Goal: Contribute content: Add original content to the website for others to see

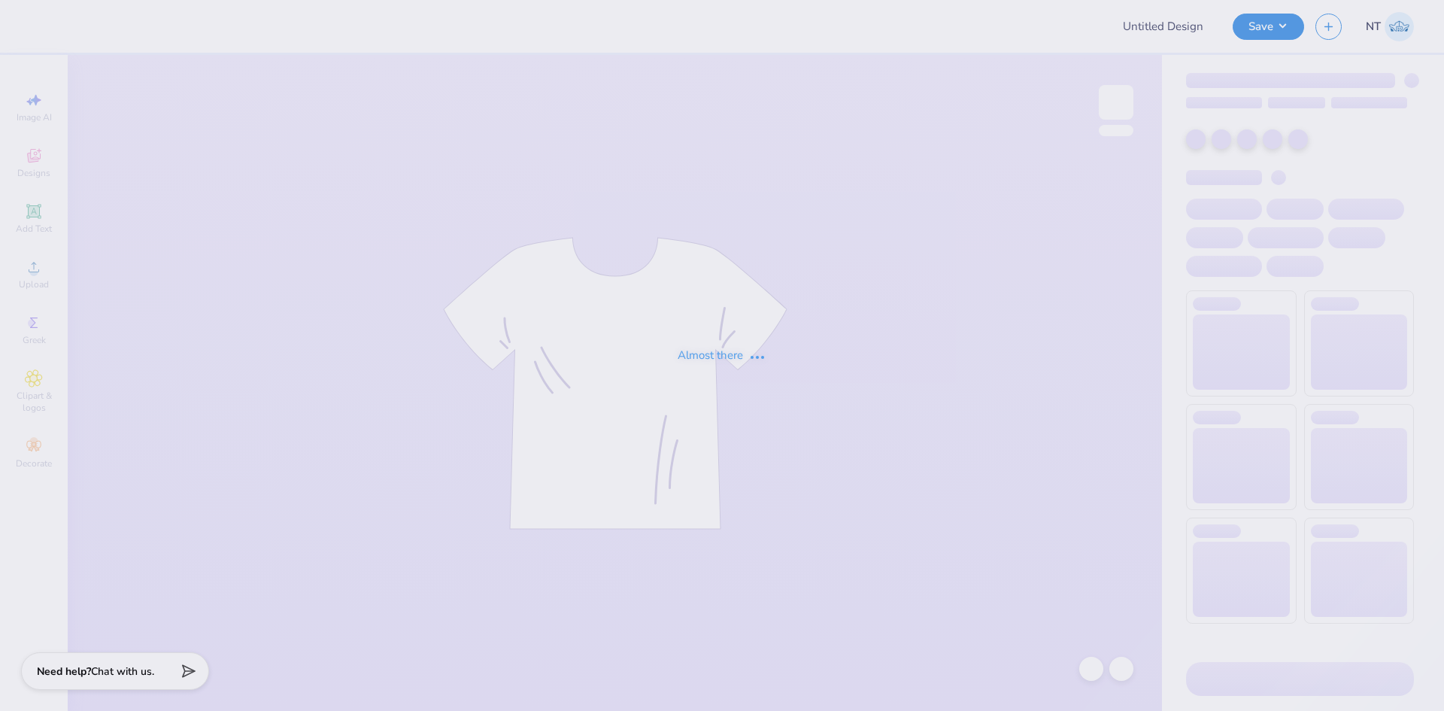
type input "Pi Kap War of Roses"
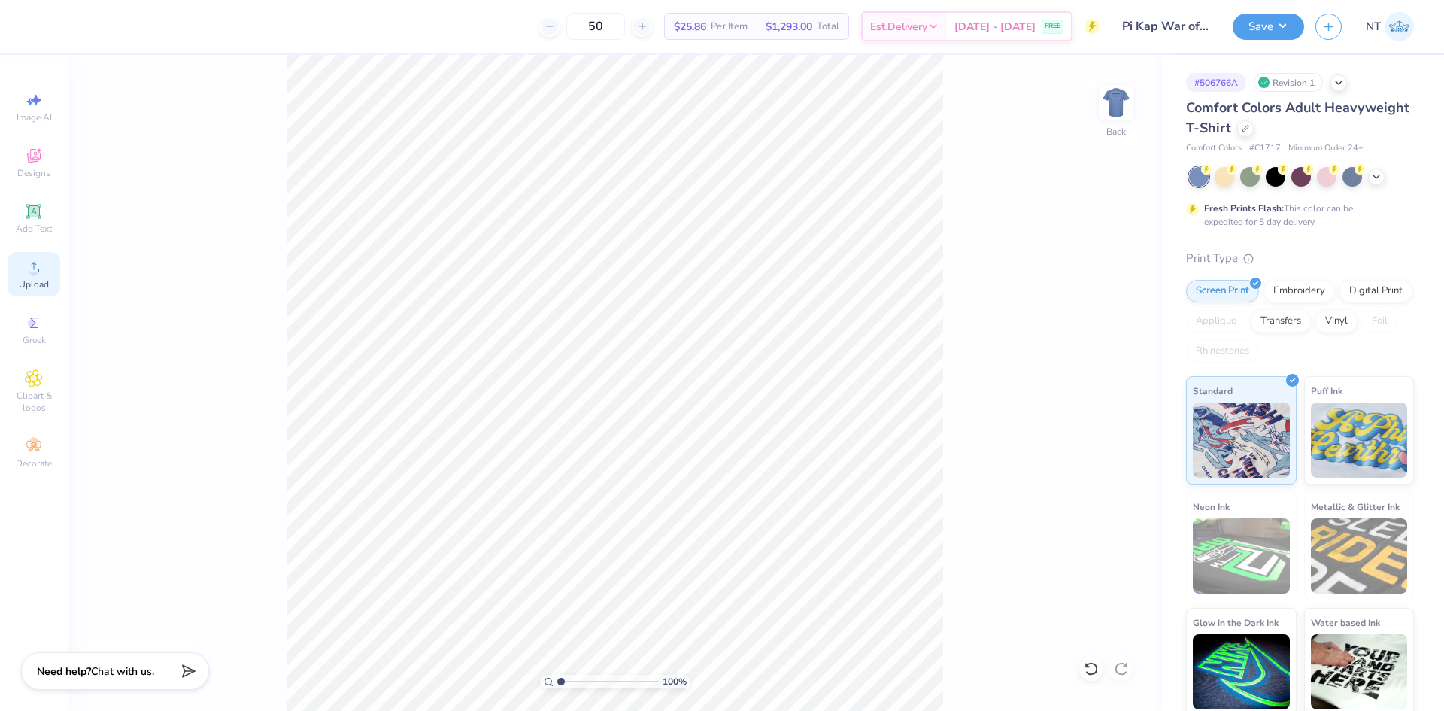
click at [35, 284] on span "Upload" at bounding box center [34, 284] width 30 height 12
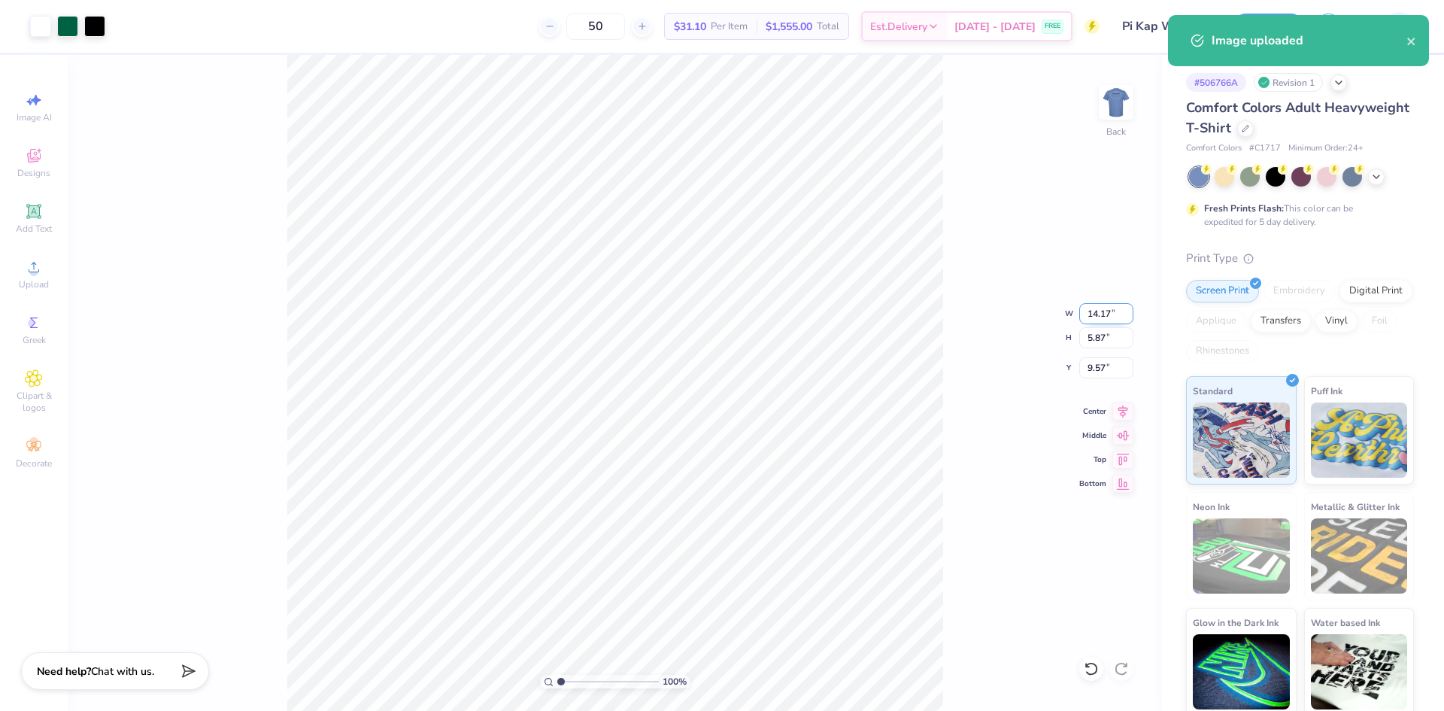
click at [1096, 308] on input "14.17" at bounding box center [1106, 313] width 54 height 21
type input "12.00"
type input "4.97"
type input "10.02"
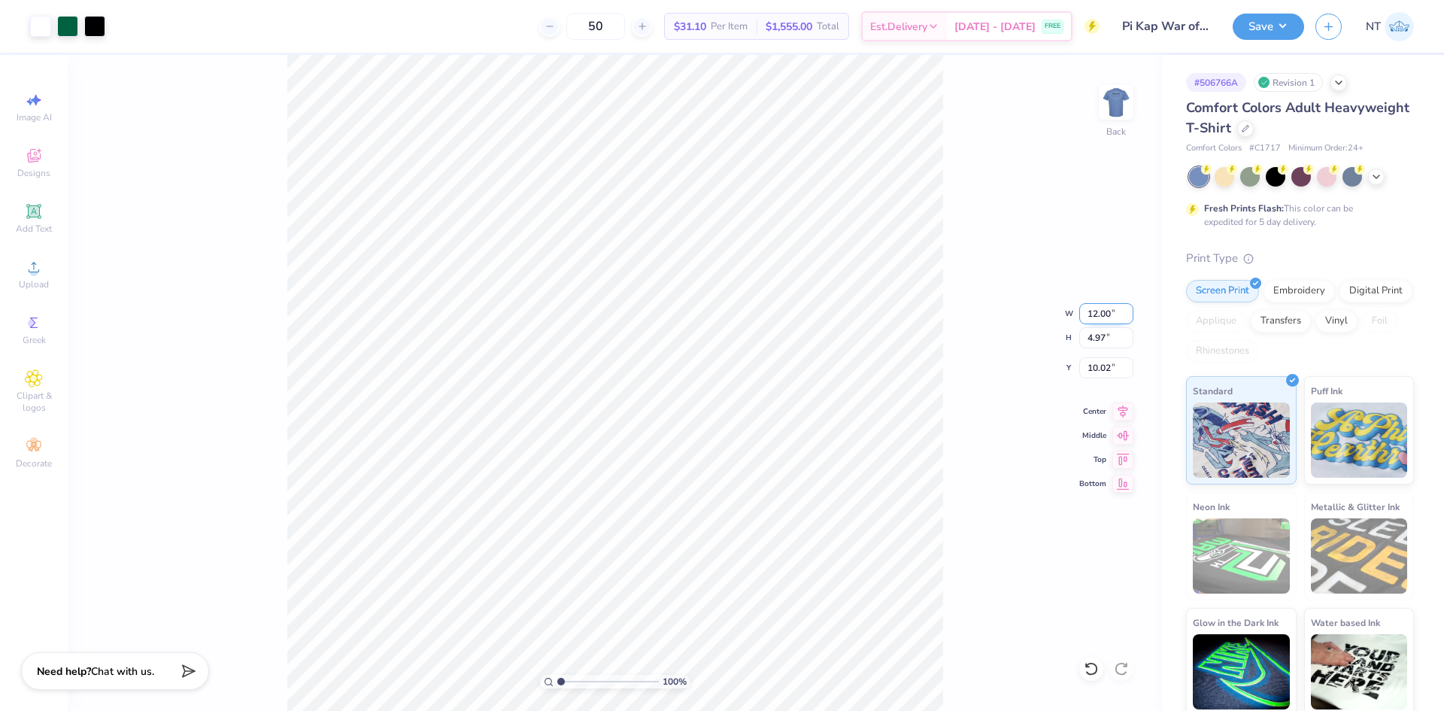
click at [1096, 308] on input "12.00" at bounding box center [1106, 313] width 54 height 21
type input "3.50"
type input "1.45"
type input "11.78"
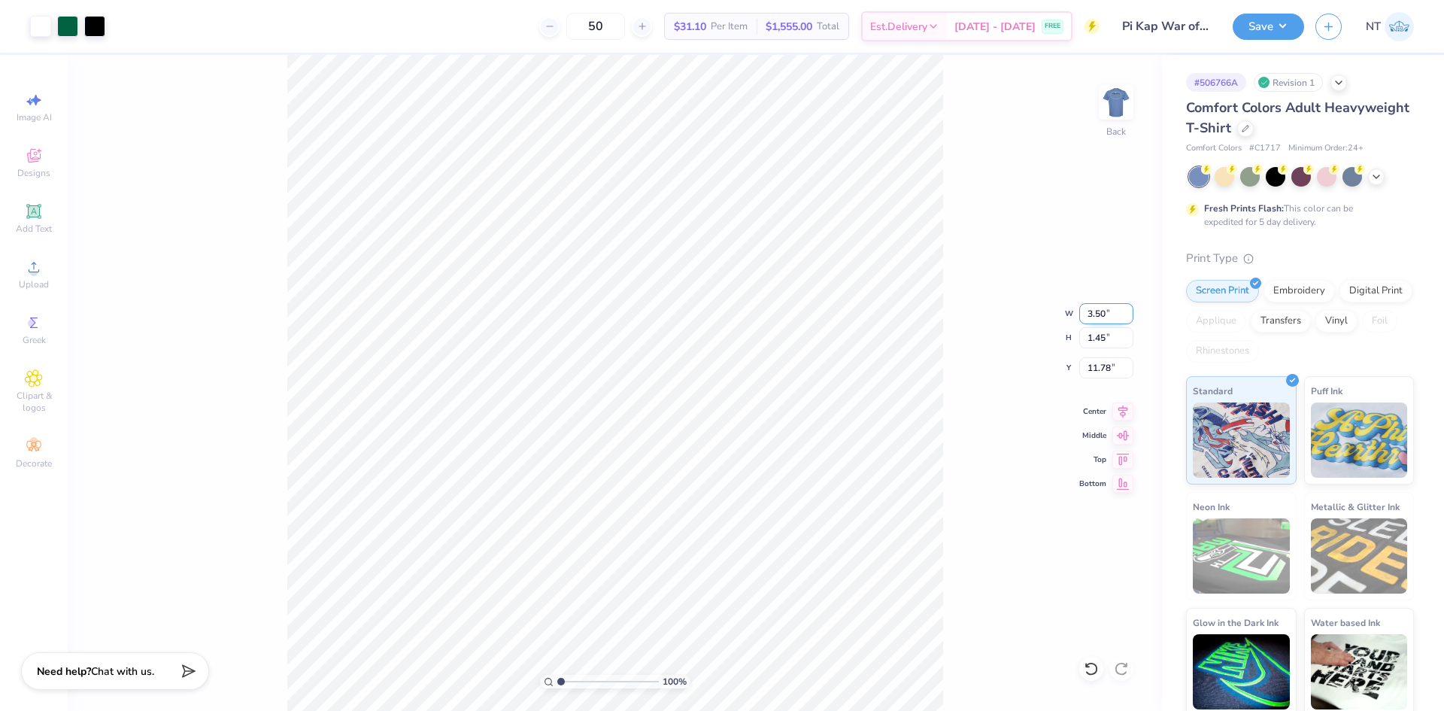
click at [1096, 308] on input "3.50" at bounding box center [1106, 313] width 54 height 21
type input "5.00"
type input "2.07"
type input "11.46"
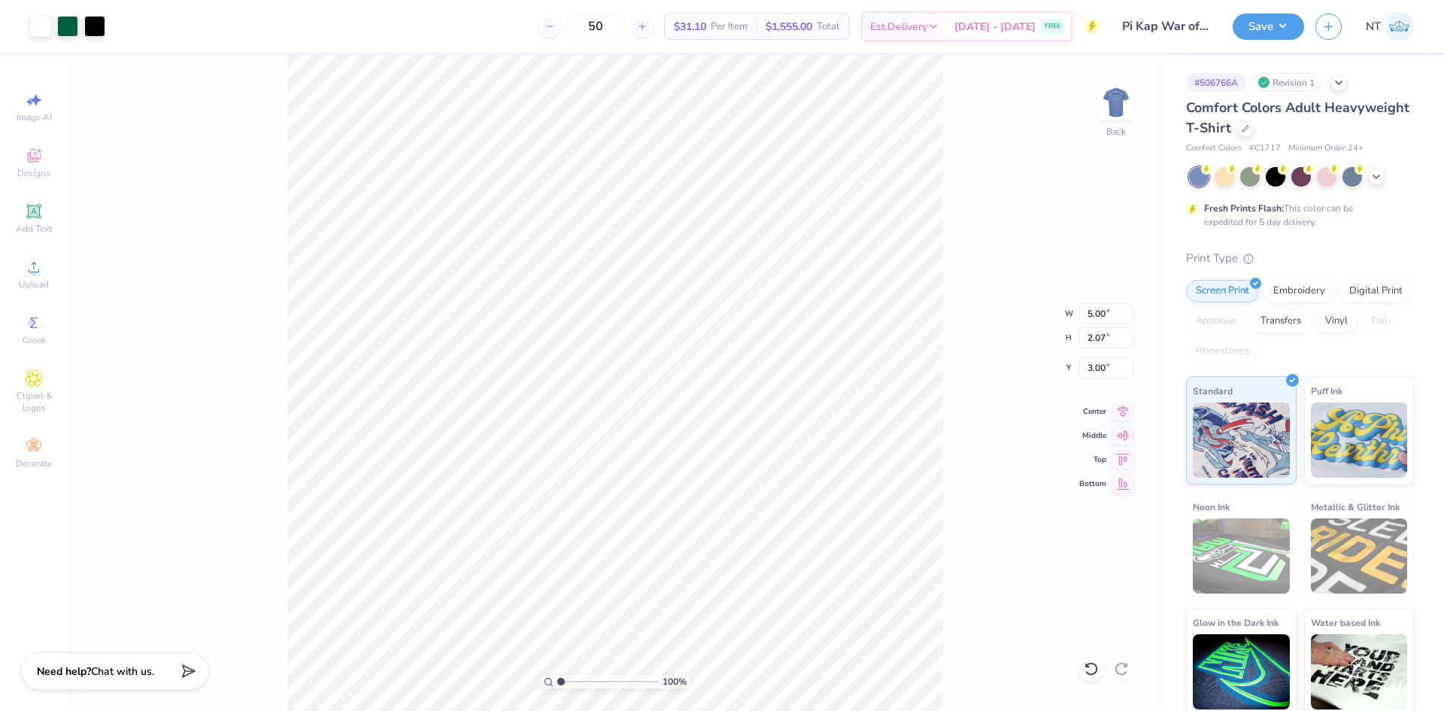
type input "3.00"
type input "1"
click at [1121, 102] on img at bounding box center [1116, 102] width 60 height 60
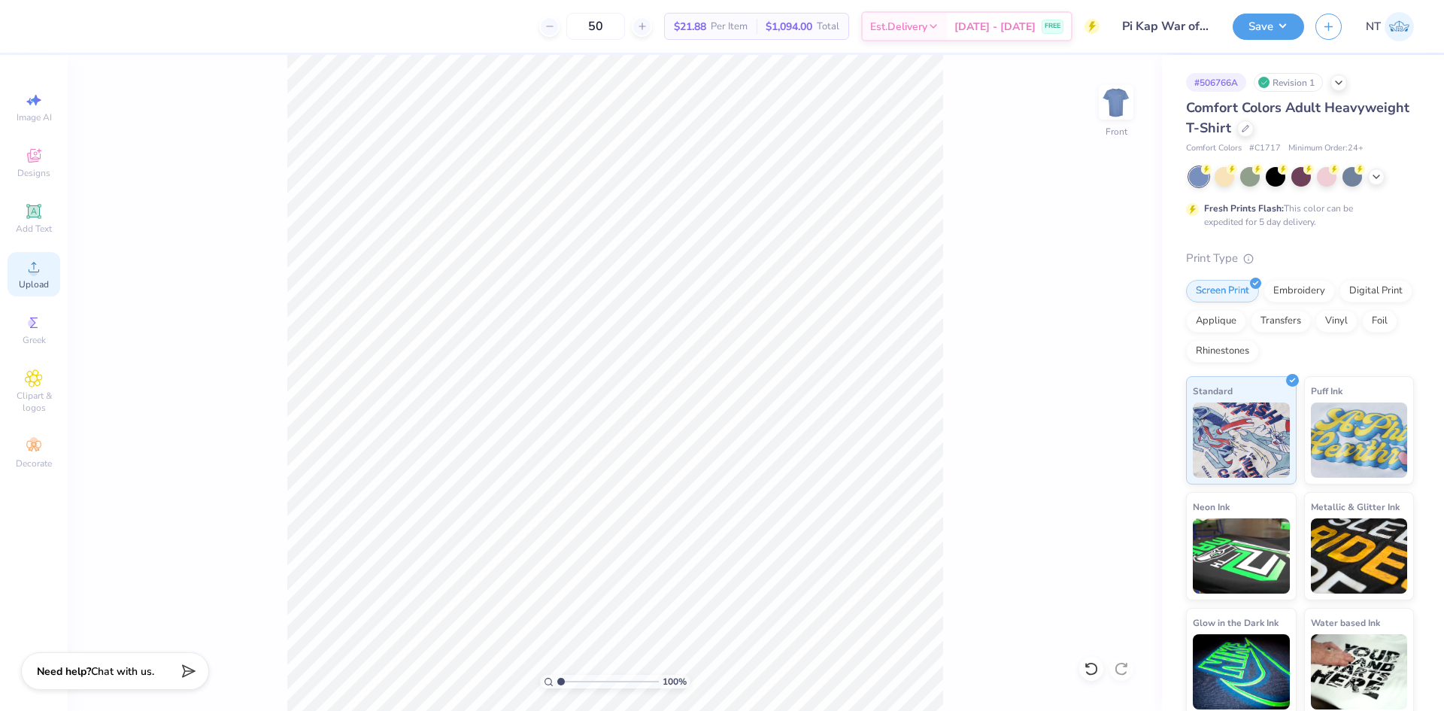
click at [31, 284] on span "Upload" at bounding box center [34, 284] width 30 height 12
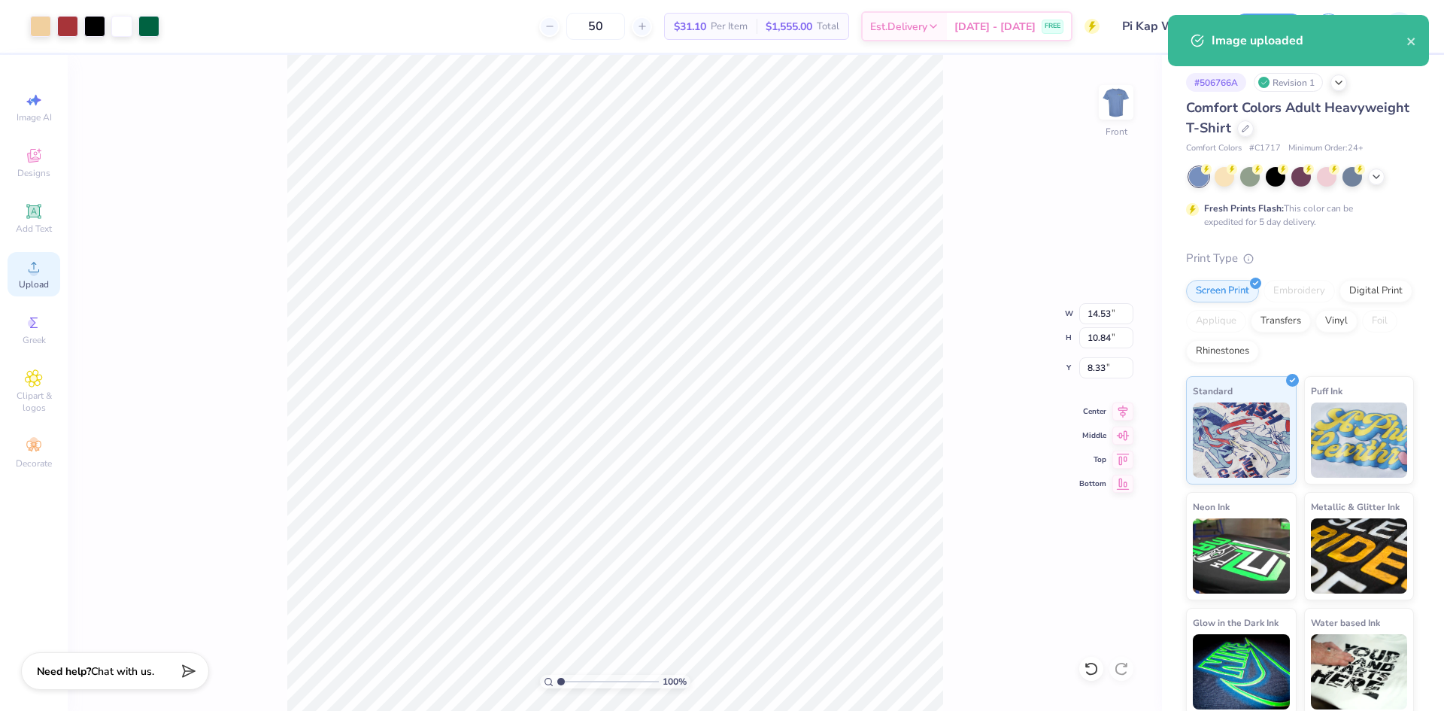
type input "7.90"
type input "5.89"
type input "13.28"
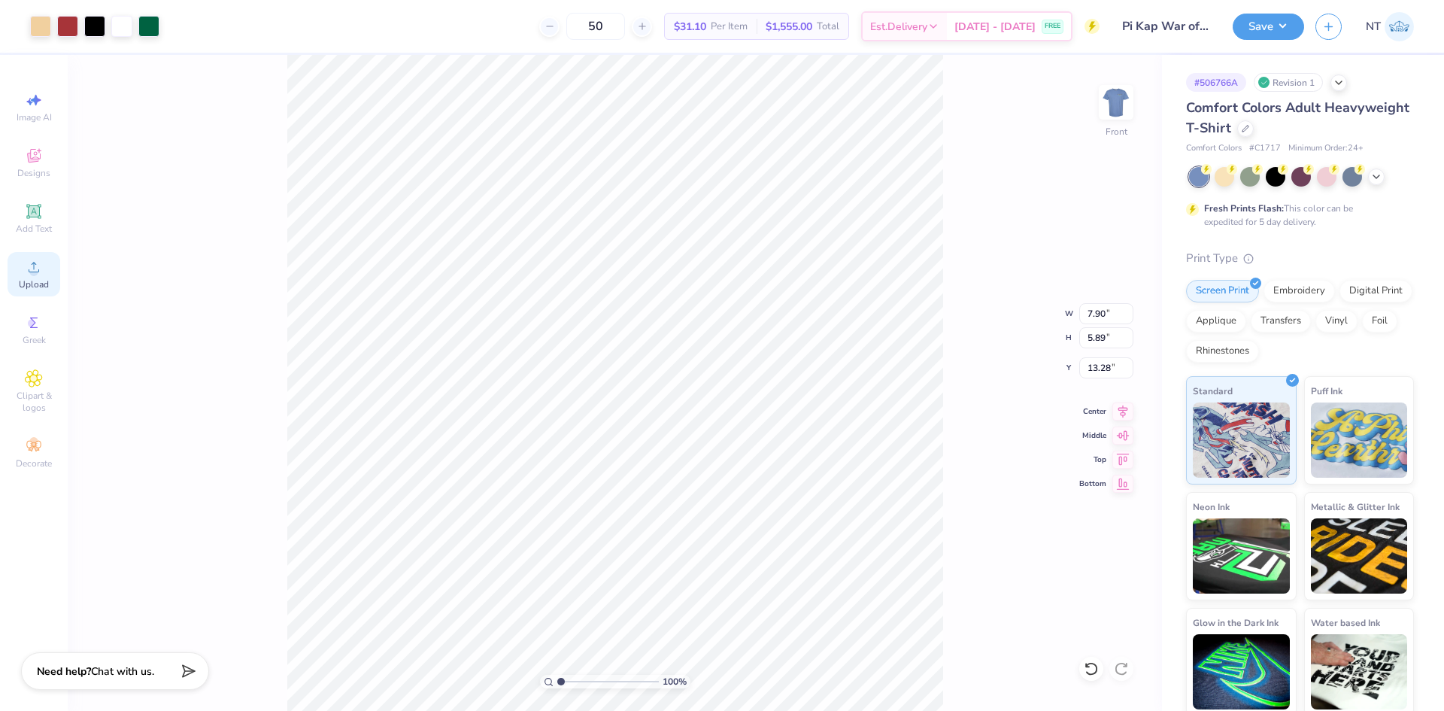
type input "3.00"
click at [1086, 314] on input "7.90" at bounding box center [1106, 313] width 54 height 21
type input "12.00"
type input "8.95"
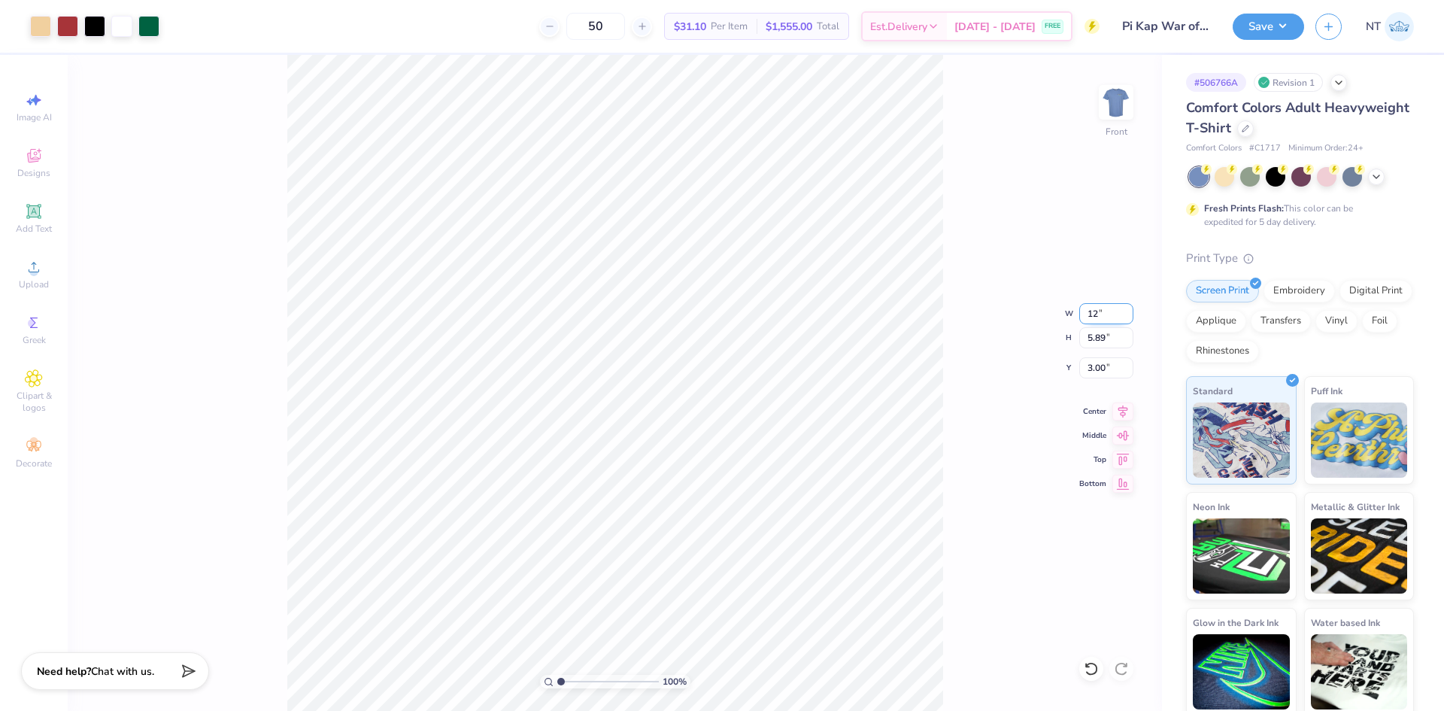
type input "1.47"
type input "3.00"
type input "1"
click at [30, 288] on span "Upload" at bounding box center [34, 284] width 30 height 12
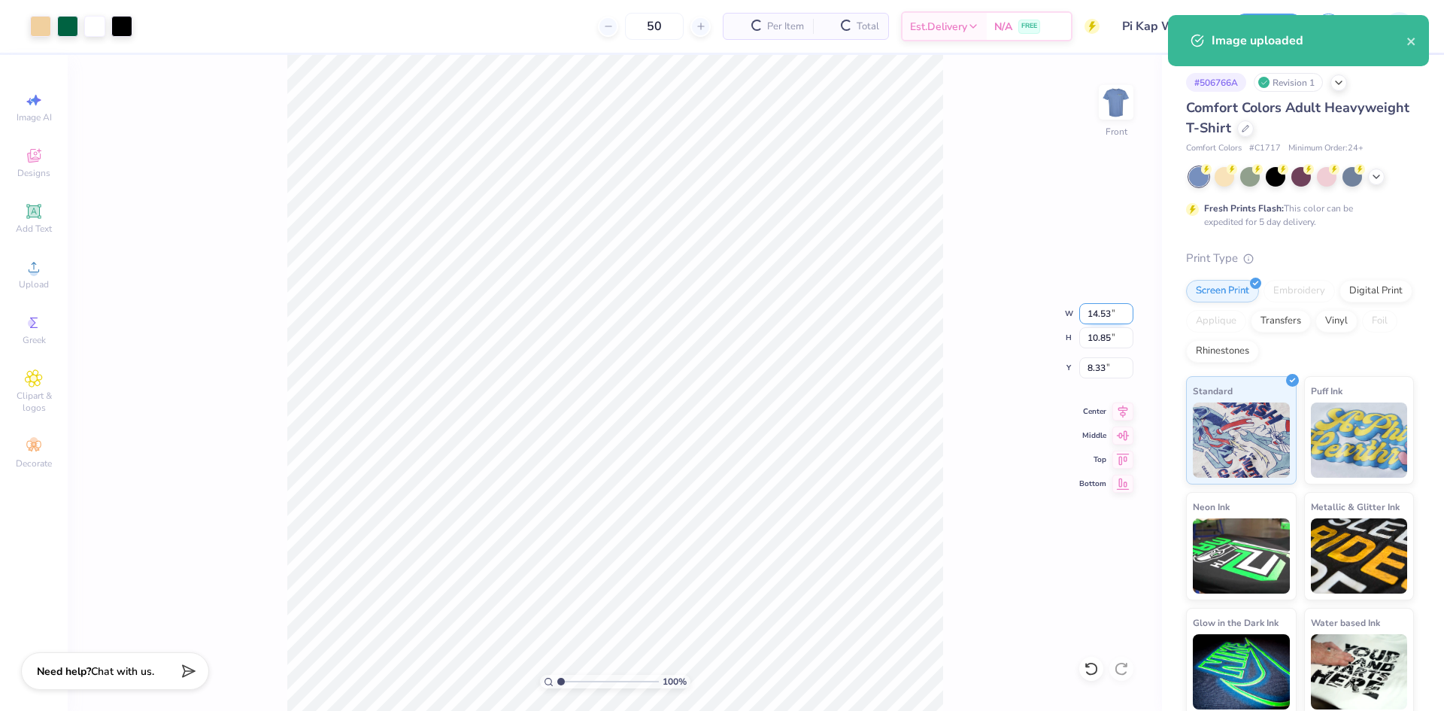
click at [1101, 315] on input "14.53" at bounding box center [1106, 313] width 54 height 21
type input "12.00"
type input "8.96"
click at [1093, 368] on input "9.27" at bounding box center [1106, 367] width 54 height 21
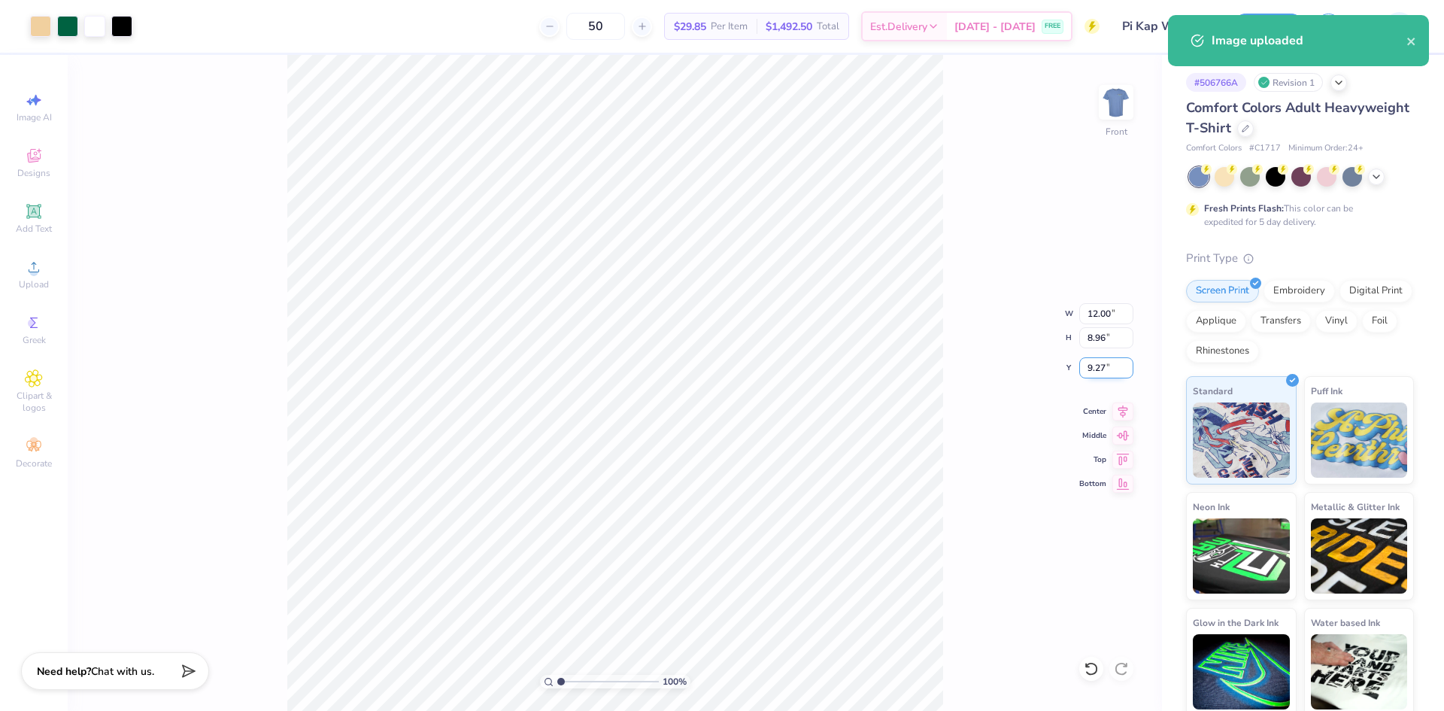
click at [1093, 368] on input "9.27" at bounding box center [1106, 367] width 54 height 21
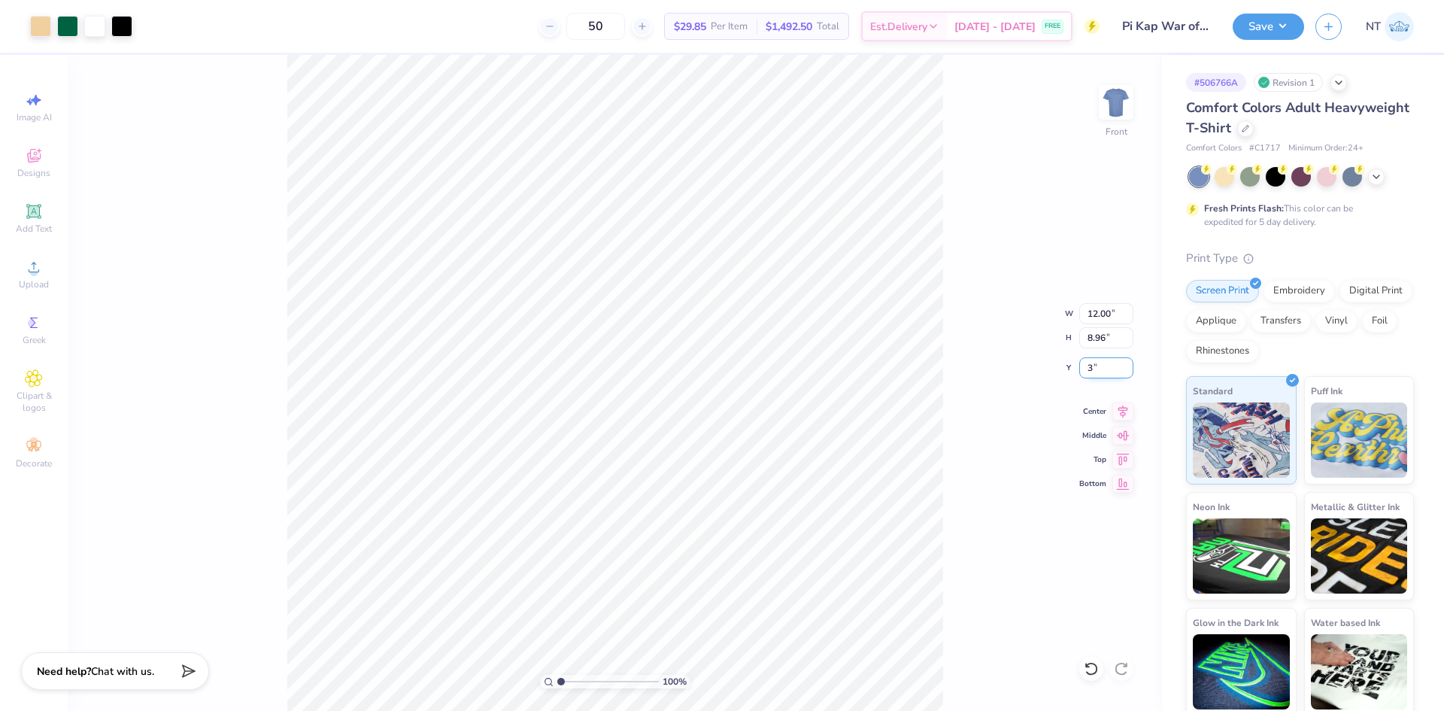
type input "3.00"
click at [1130, 102] on img at bounding box center [1116, 102] width 60 height 60
click at [1121, 106] on img at bounding box center [1116, 102] width 60 height 60
type input "1"
click at [1276, 23] on button "Save" at bounding box center [1268, 24] width 71 height 26
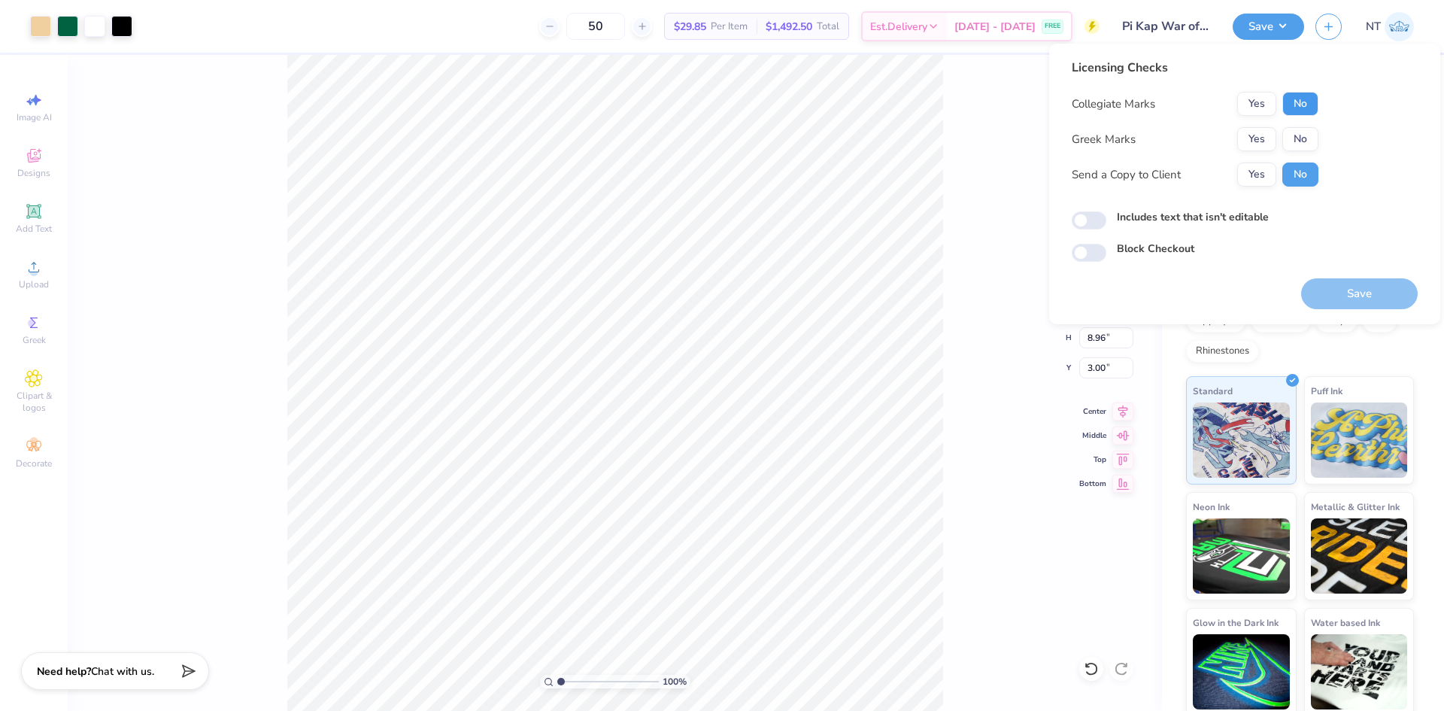
click at [1311, 106] on button "No" at bounding box center [1300, 104] width 36 height 24
click at [1254, 136] on button "Yes" at bounding box center [1256, 139] width 39 height 24
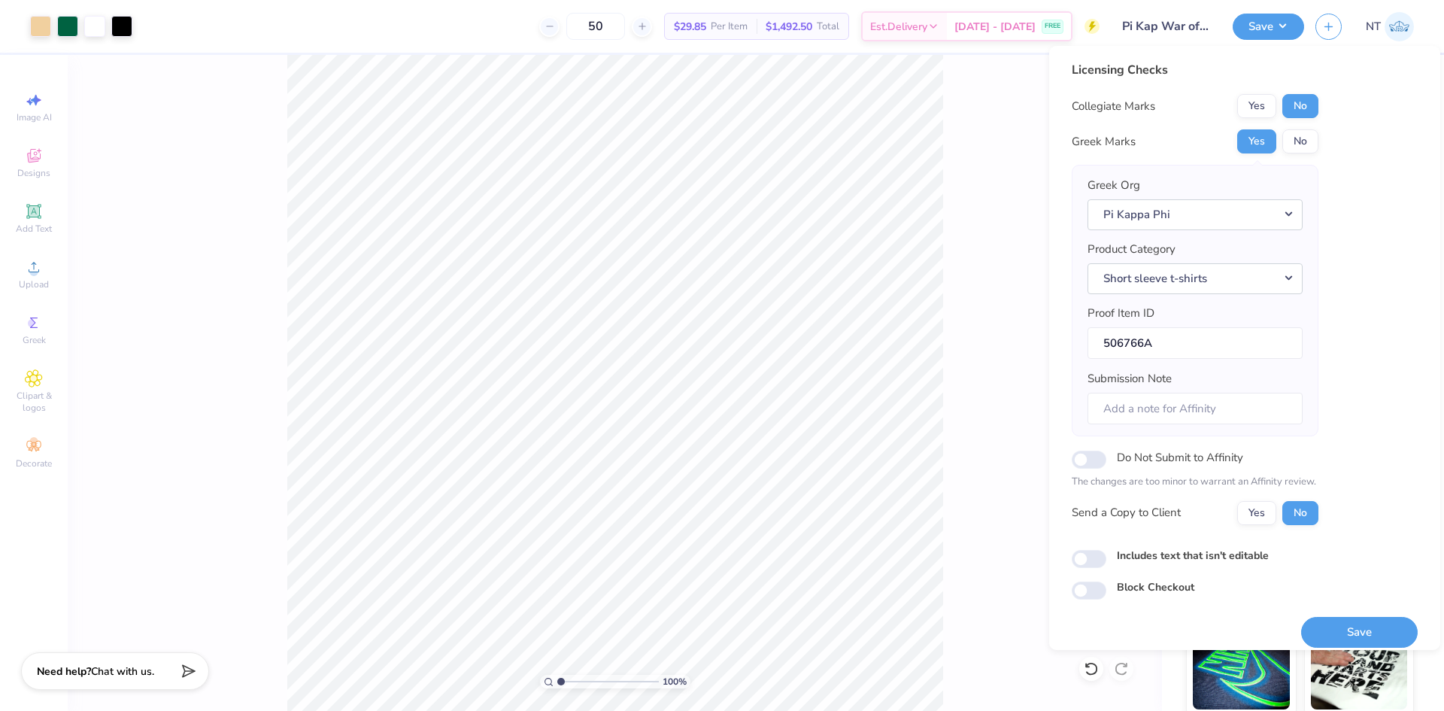
scroll to position [12, 0]
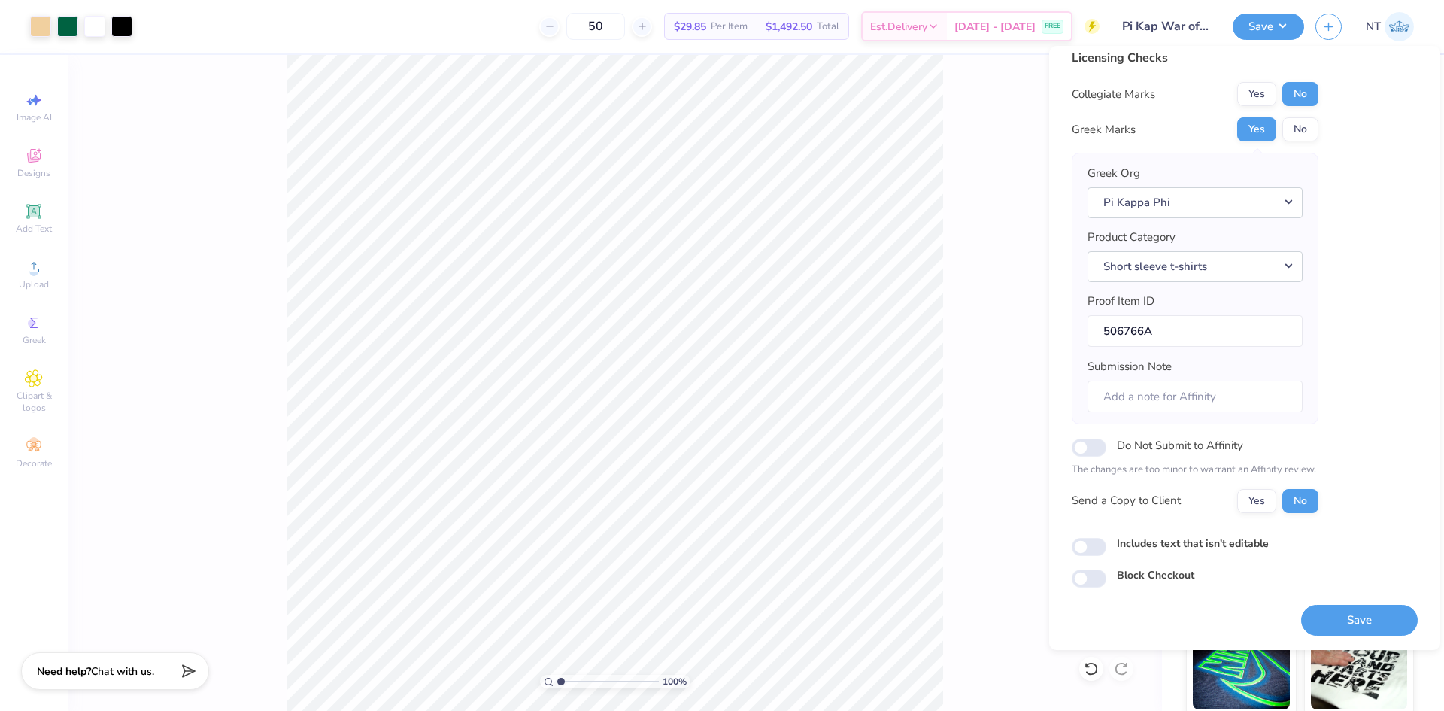
click at [1155, 544] on label "Includes text that isn't editable" at bounding box center [1193, 544] width 152 height 16
click at [1106, 544] on input "Includes text that isn't editable" at bounding box center [1089, 547] width 35 height 18
checkbox input "true"
click at [1343, 628] on button "Save" at bounding box center [1359, 620] width 117 height 31
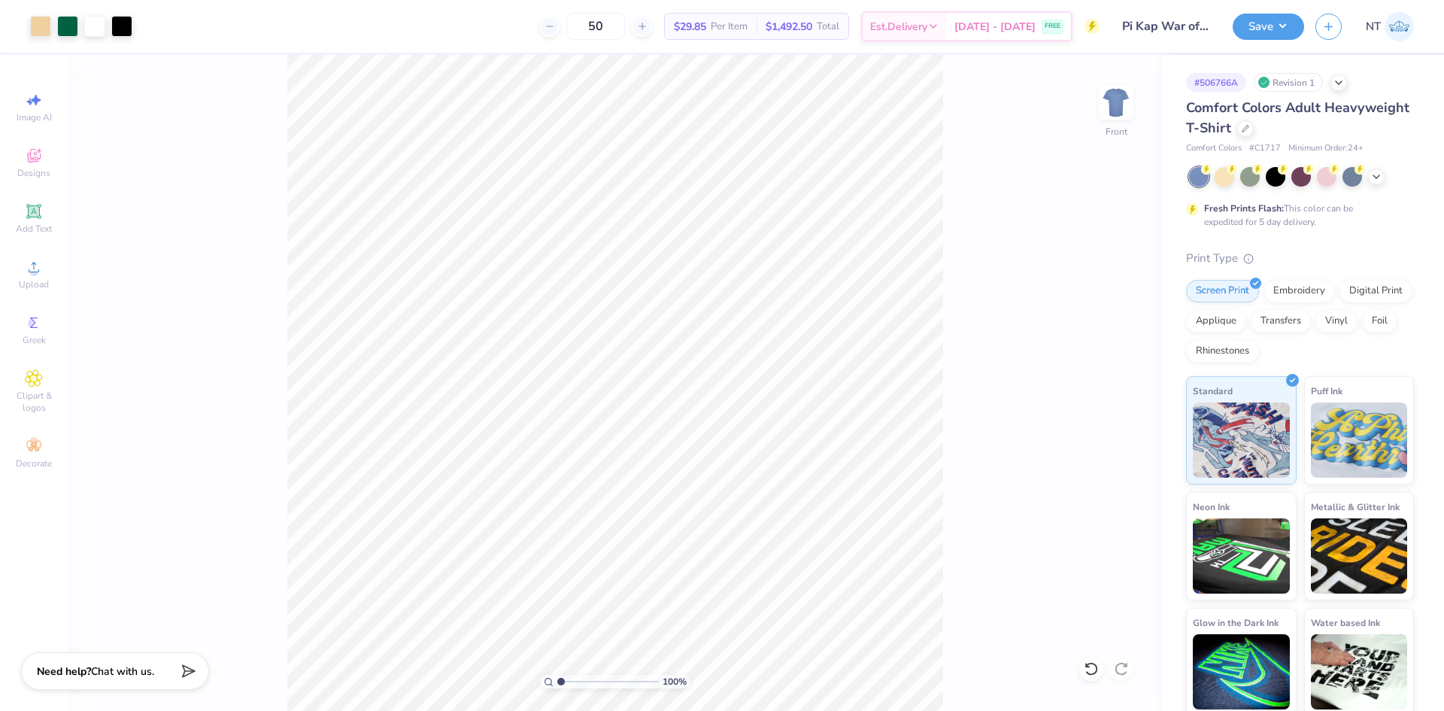
click at [957, 332] on div "100 % Front" at bounding box center [615, 383] width 1094 height 656
